Goal: Information Seeking & Learning: Learn about a topic

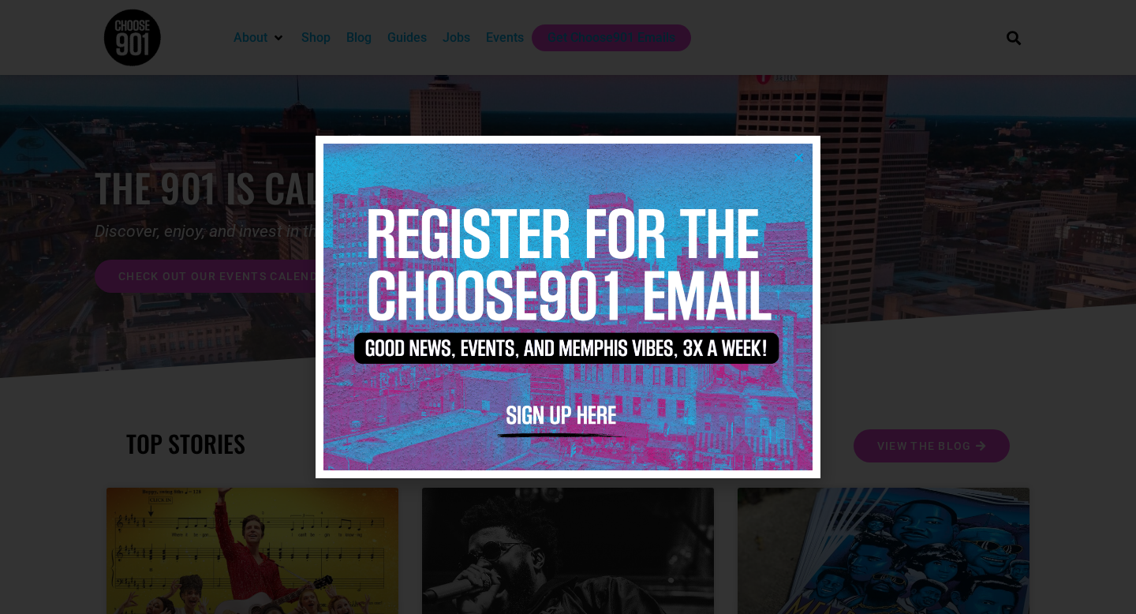
click at [799, 158] on icon "Close" at bounding box center [799, 157] width 12 height 12
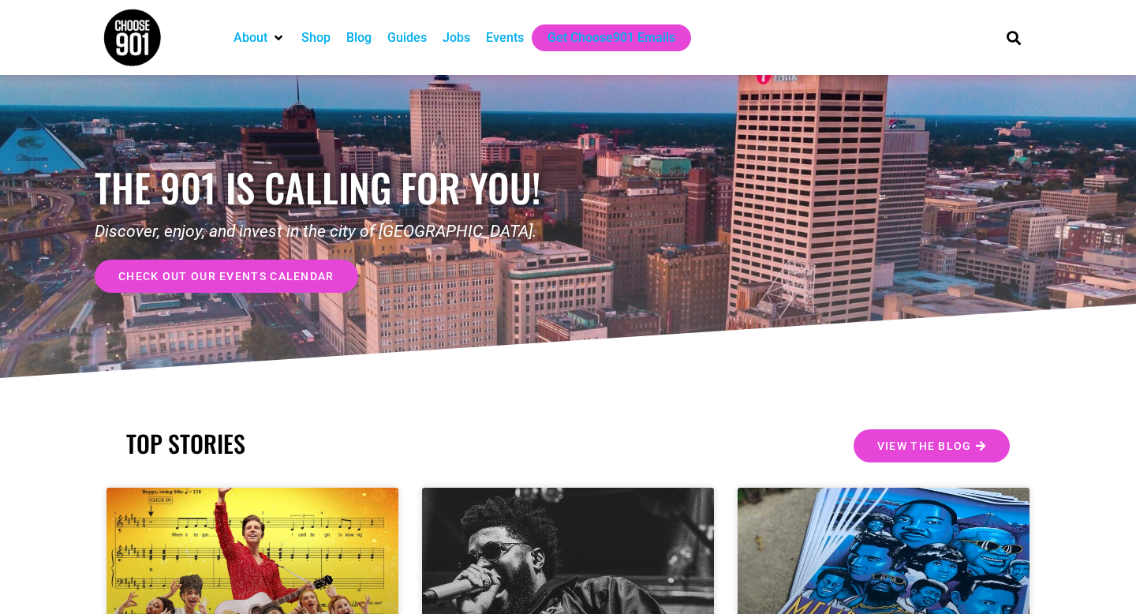
click at [511, 39] on div "Events" at bounding box center [505, 37] width 38 height 19
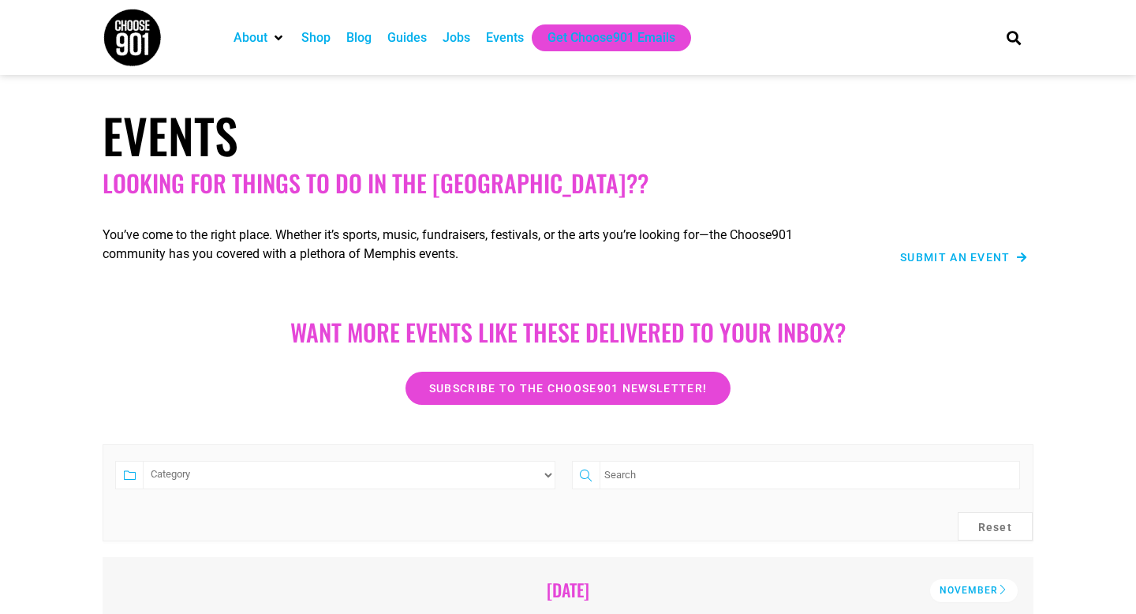
click at [520, 40] on div "Events" at bounding box center [505, 37] width 38 height 19
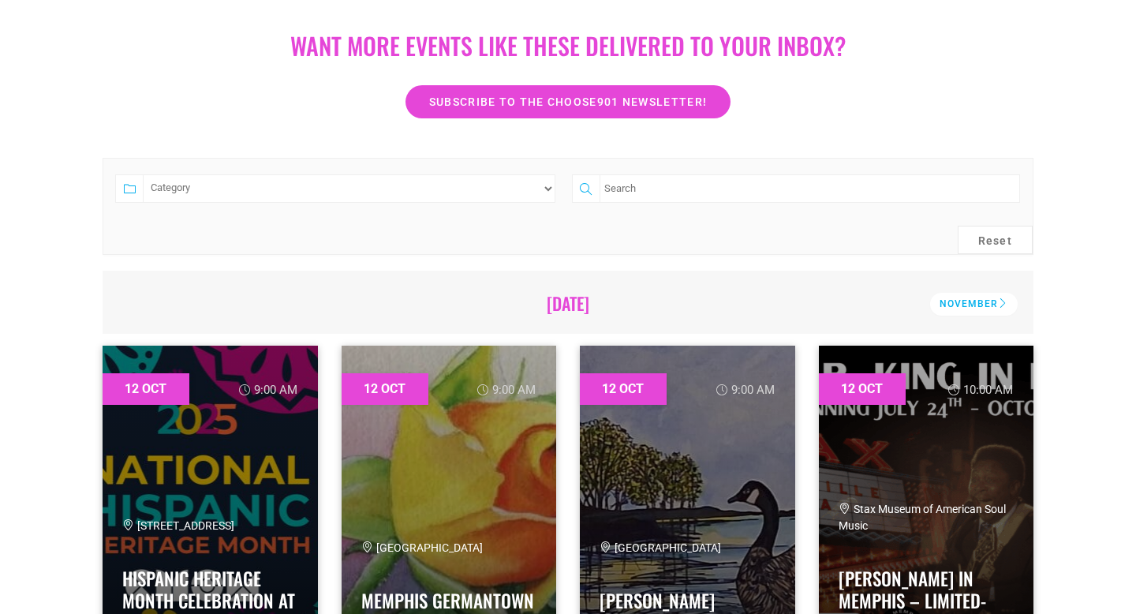
scroll to position [283, 0]
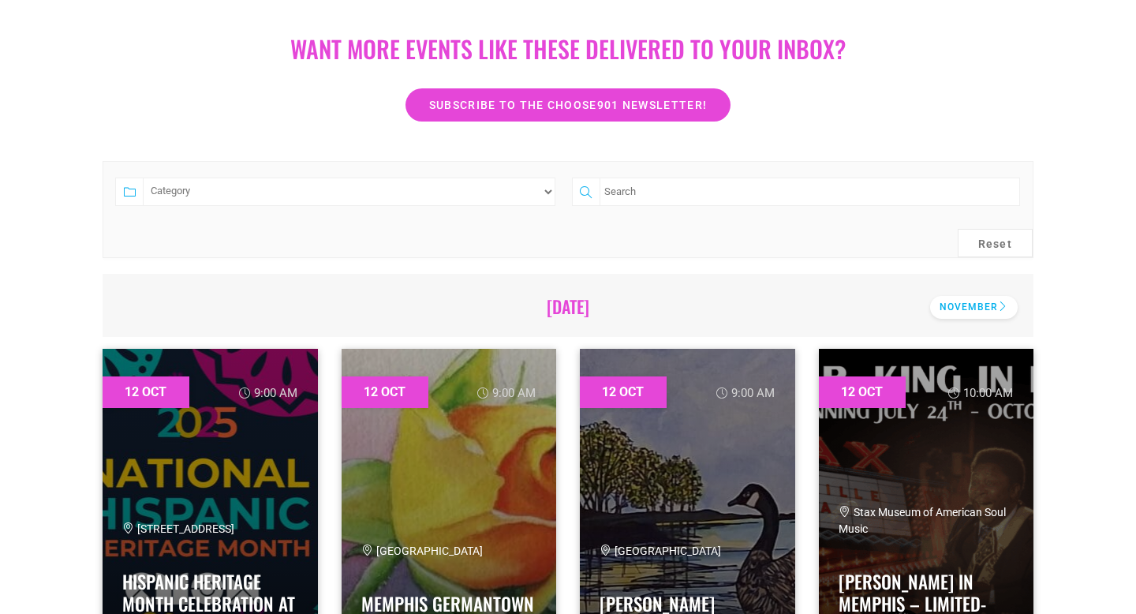
click at [984, 306] on div "November" at bounding box center [974, 307] width 88 height 23
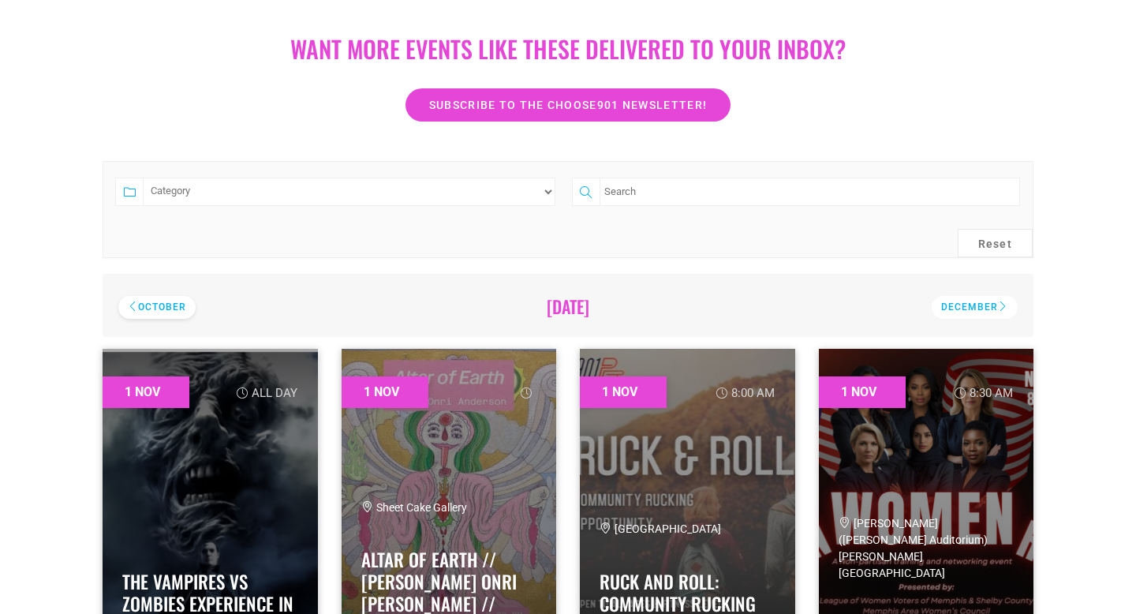
click at [174, 300] on div "October" at bounding box center [156, 307] width 77 height 23
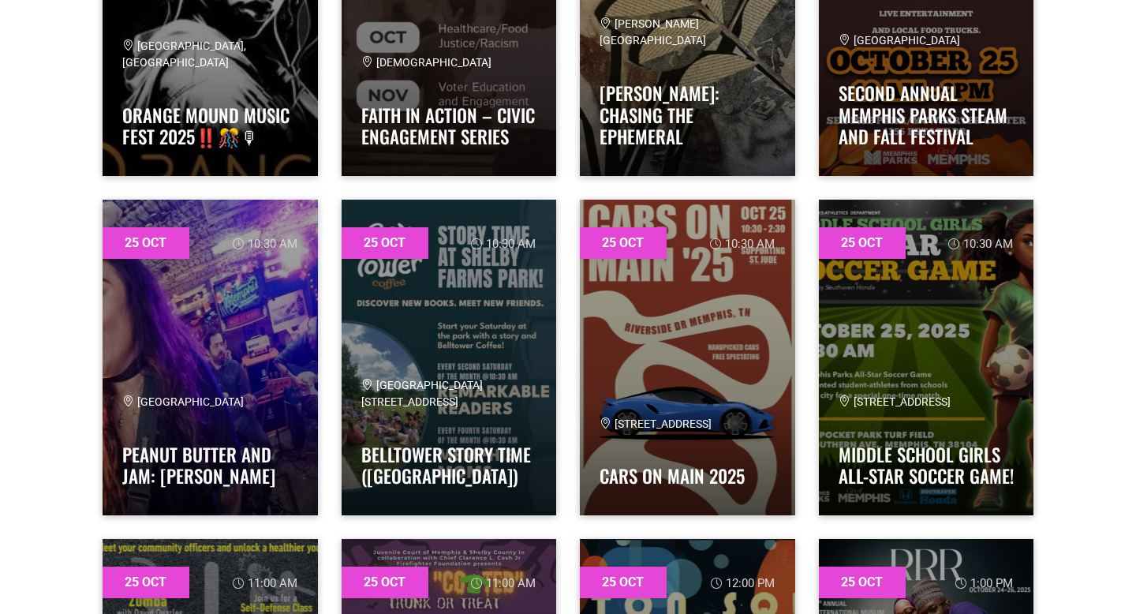
scroll to position [24199, 0]
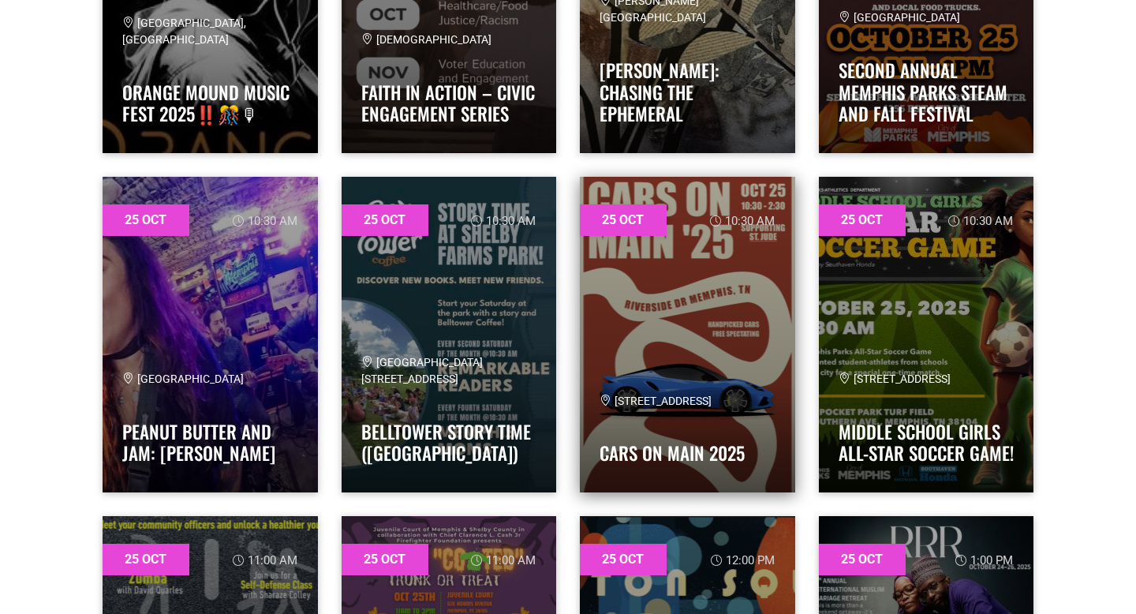
click at [730, 305] on link at bounding box center [687, 335] width 215 height 316
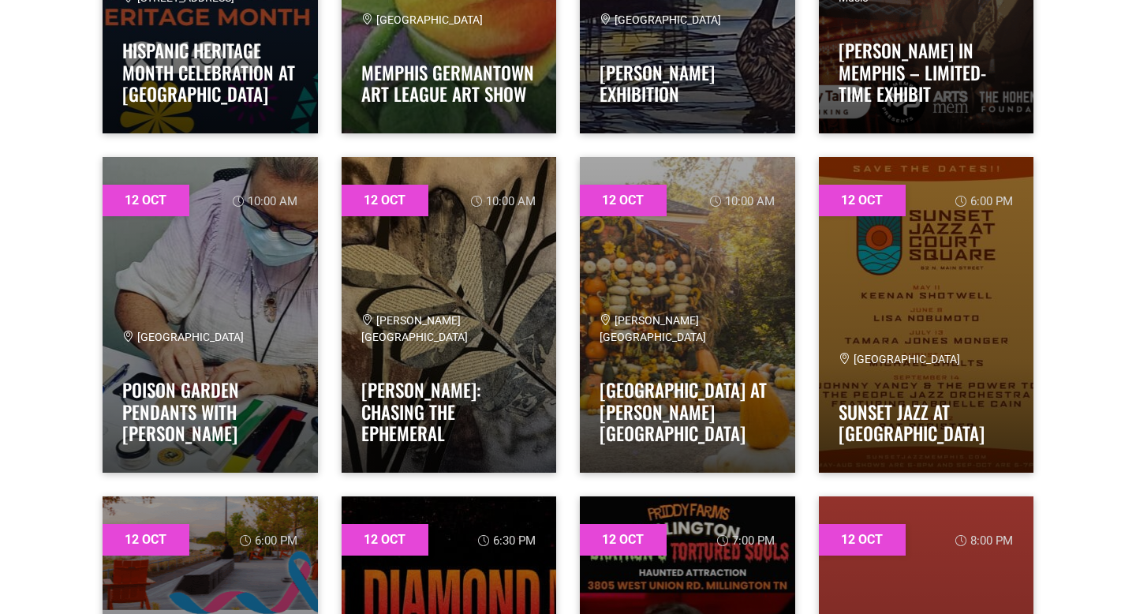
scroll to position [0, 0]
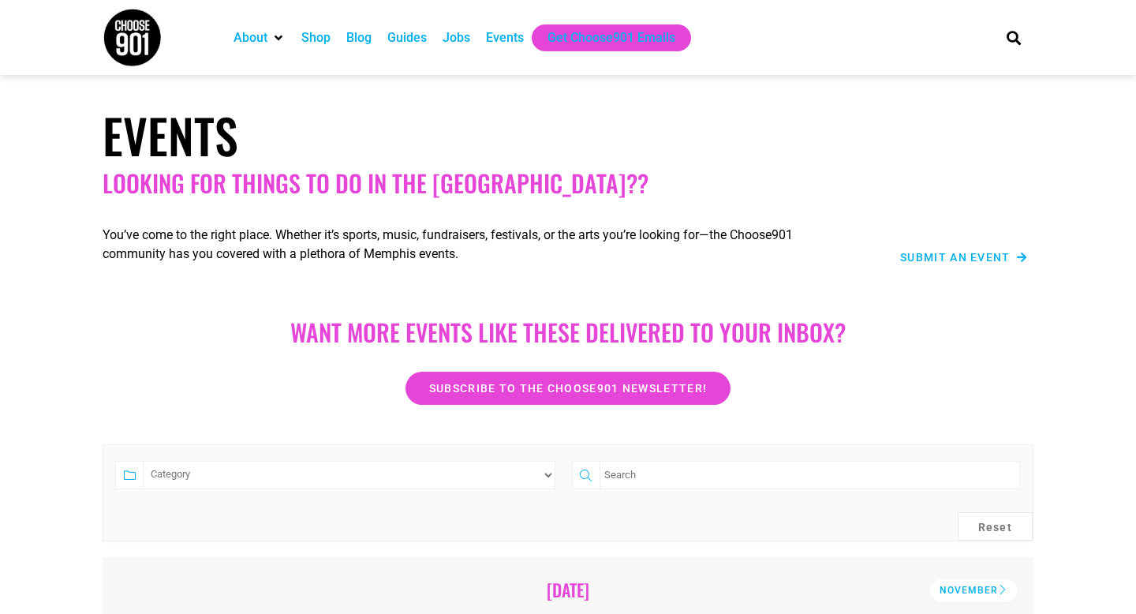
click at [133, 51] on img at bounding box center [132, 37] width 59 height 59
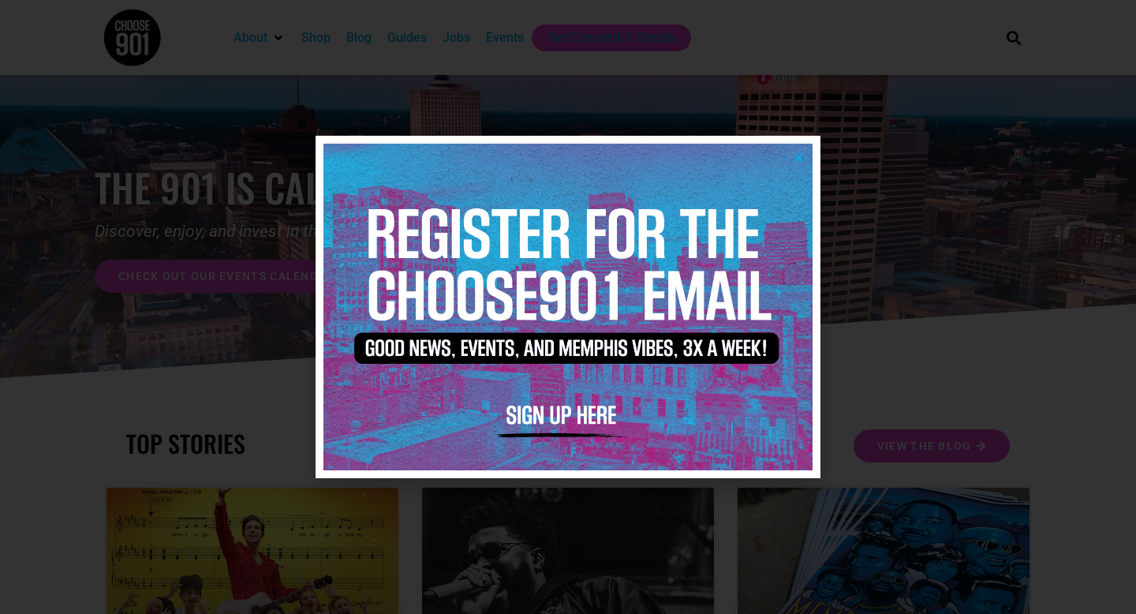
click at [801, 159] on icon "Close" at bounding box center [799, 157] width 12 height 12
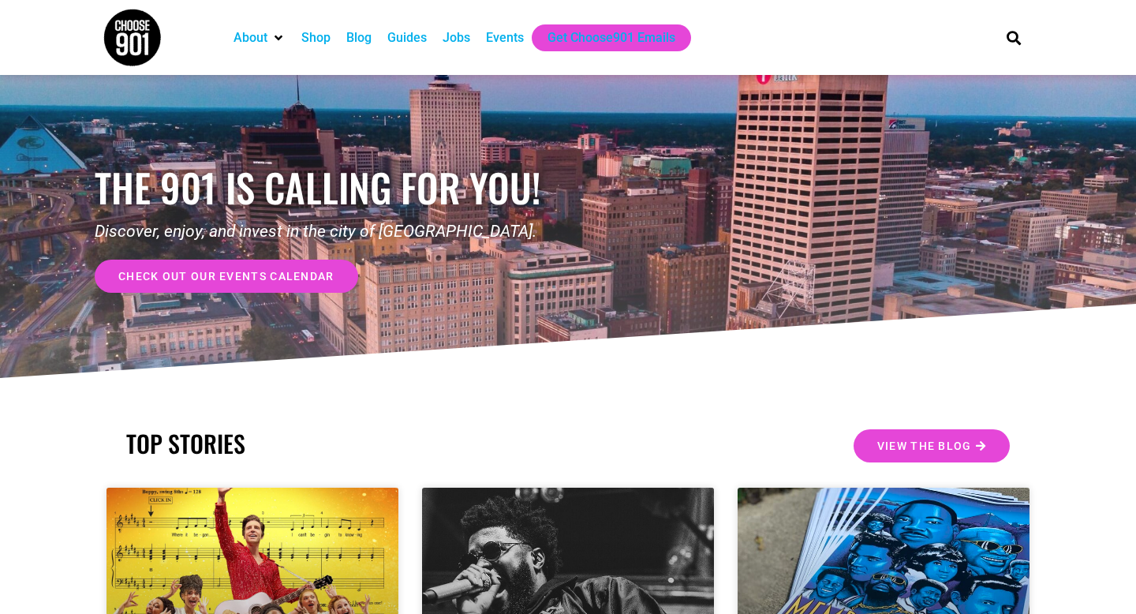
click at [141, 45] on img at bounding box center [132, 37] width 59 height 59
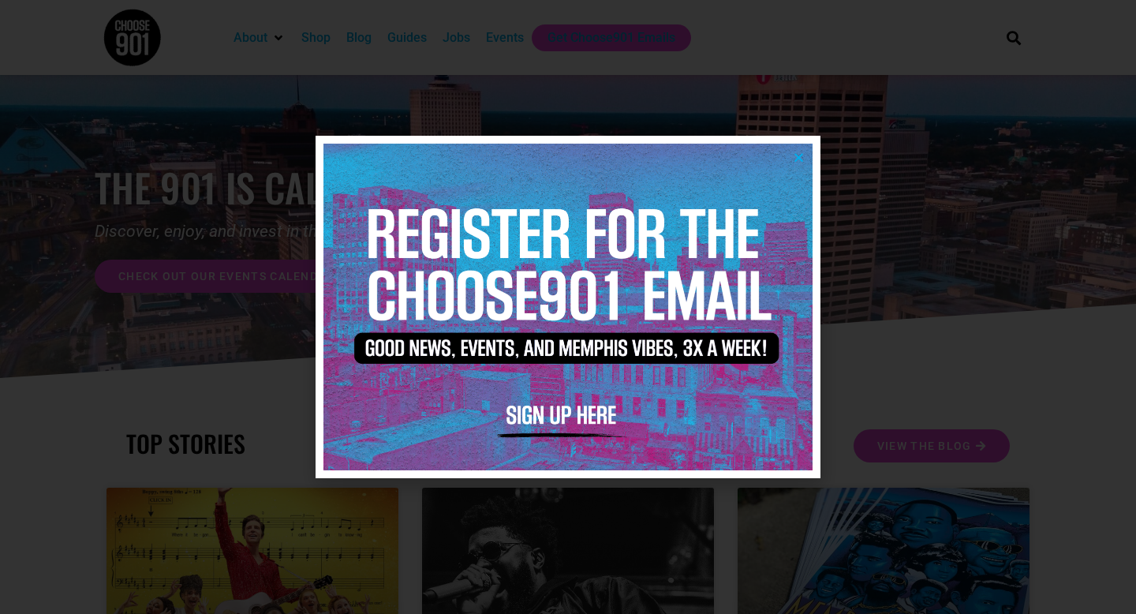
click at [795, 159] on icon "Close" at bounding box center [799, 157] width 12 height 12
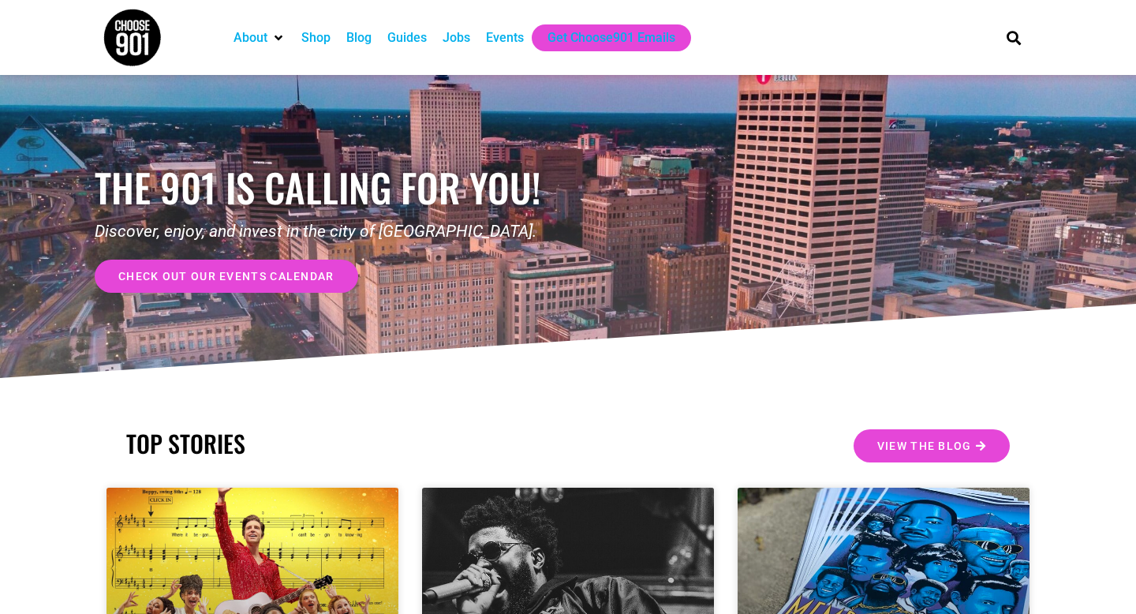
click at [1052, 38] on section "About Contact Us Donate Shop Blog Guides Jobs Events Get Choose901 Emails Search" at bounding box center [568, 37] width 1136 height 75
click at [139, 43] on img at bounding box center [132, 37] width 59 height 59
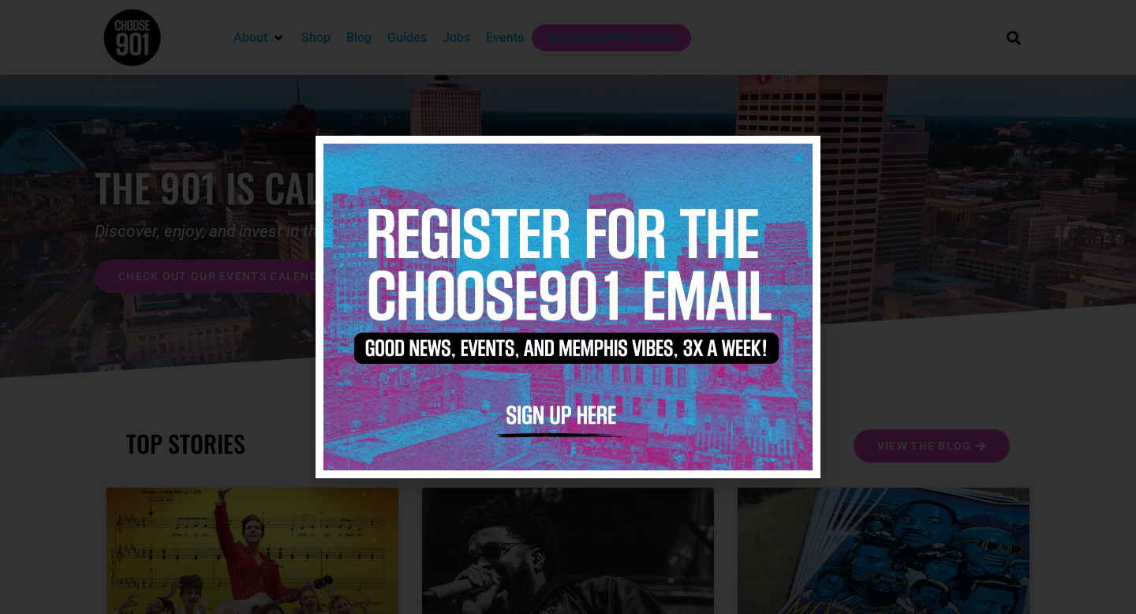
click at [802, 156] on icon "Close" at bounding box center [799, 157] width 12 height 12
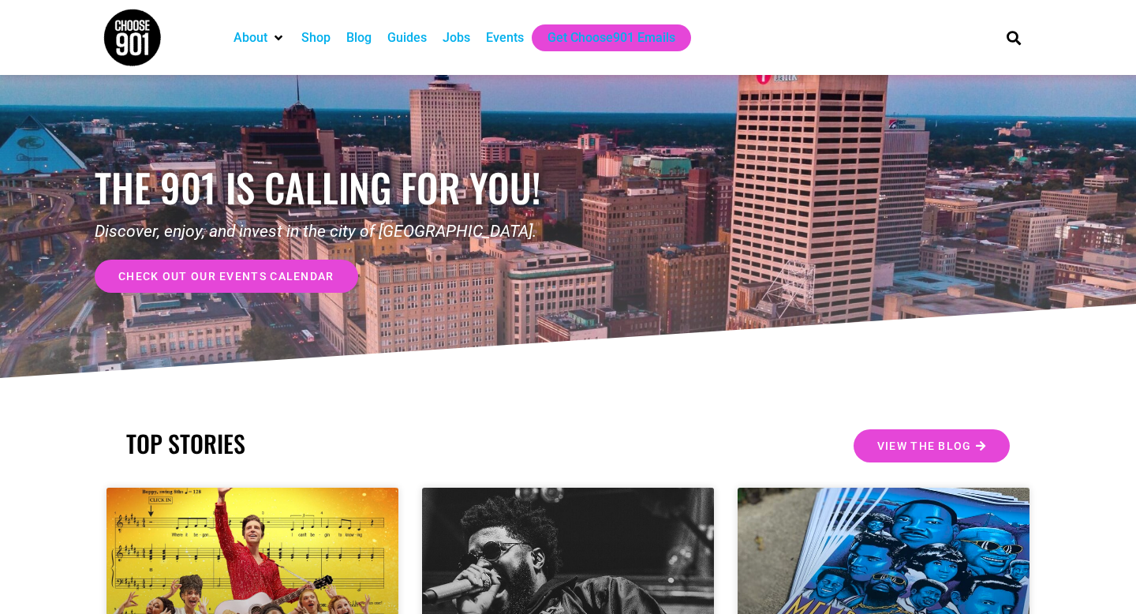
click at [1089, 348] on icon at bounding box center [567, 343] width 1137 height 79
click at [1058, 435] on section "TOP STORIES View the Blog" at bounding box center [568, 445] width 1136 height 49
